Goal: Find contact information: Find contact information

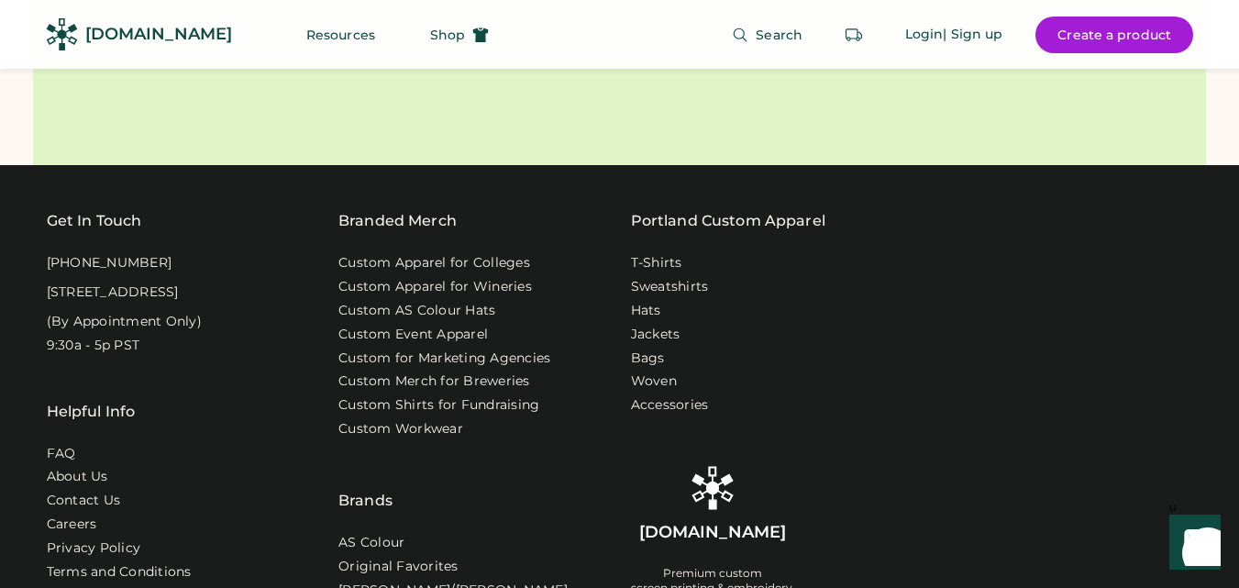
scroll to position [6014, 0]
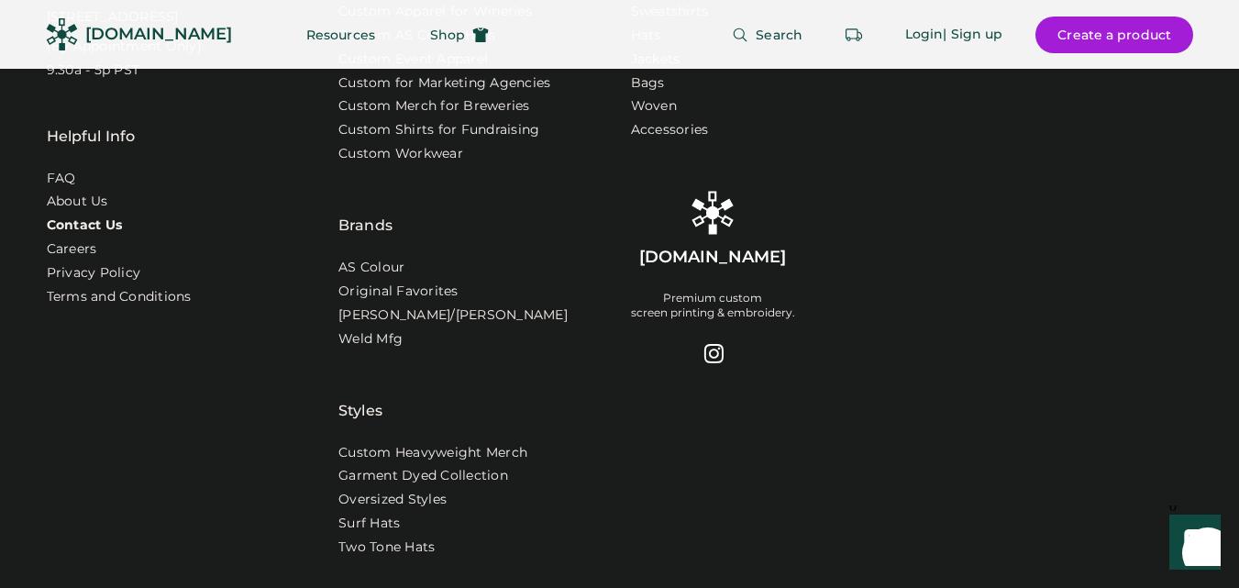
click at [74, 235] on link "Contact Us" at bounding box center [85, 225] width 76 height 18
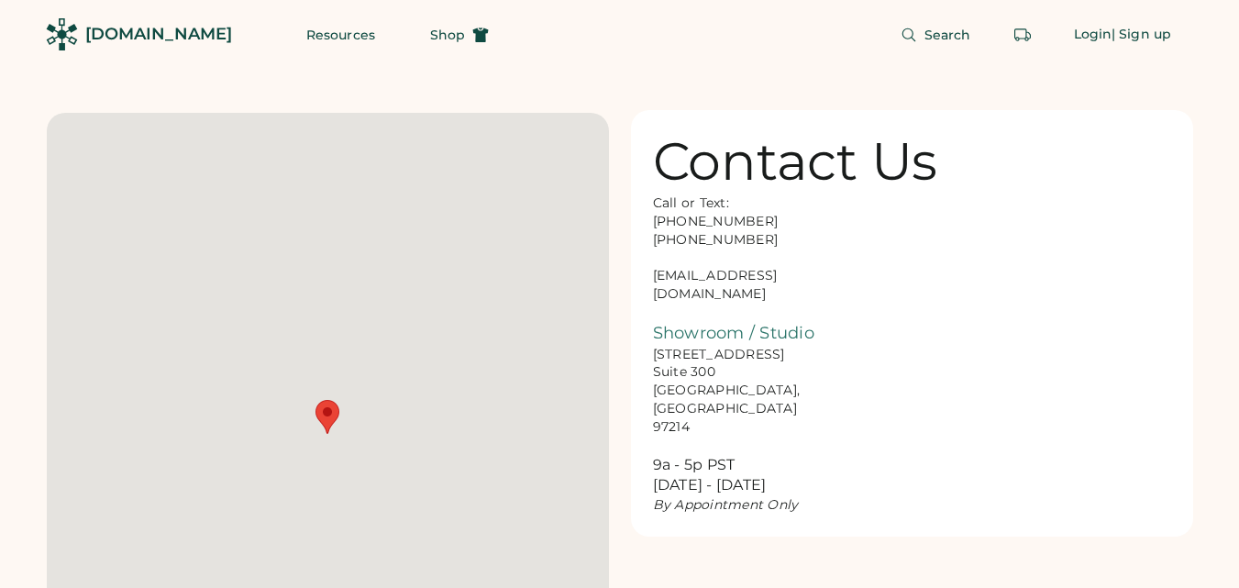
click at [678, 277] on div "Call or Text: [PHONE_NUMBER] [PHONE_NUMBER] [EMAIL_ADDRESS][DOMAIN_NAME] Showro…" at bounding box center [744, 354] width 183 height 320
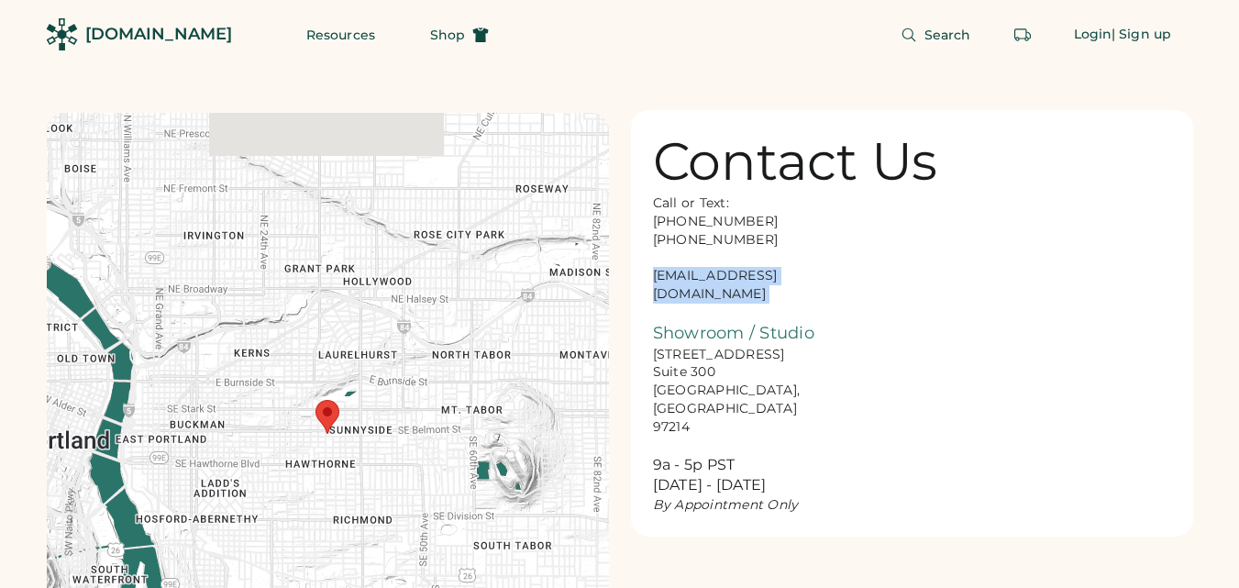
click at [678, 277] on div "Call or Text: [PHONE_NUMBER] [PHONE_NUMBER] [EMAIL_ADDRESS][DOMAIN_NAME] Showro…" at bounding box center [744, 354] width 183 height 320
